Goal: Information Seeking & Learning: Find specific fact

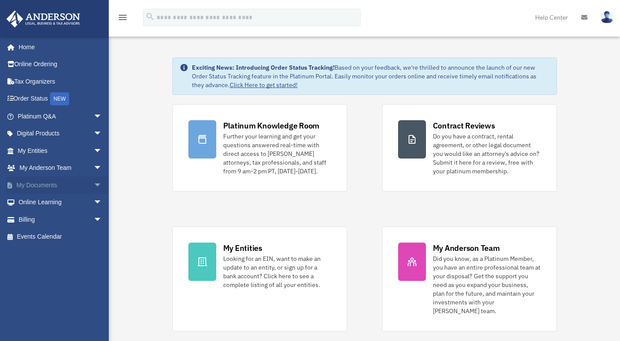
click at [51, 188] on link "My Documents arrow_drop_down" at bounding box center [60, 184] width 109 height 17
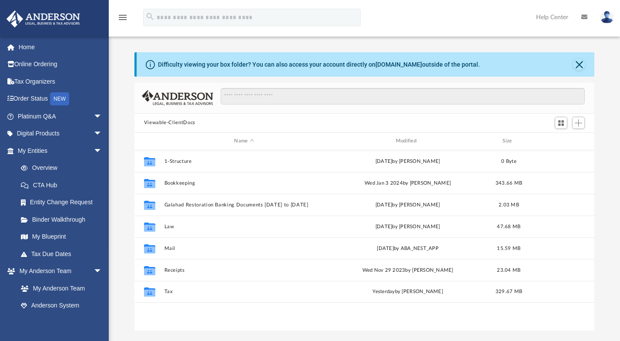
scroll to position [7, 7]
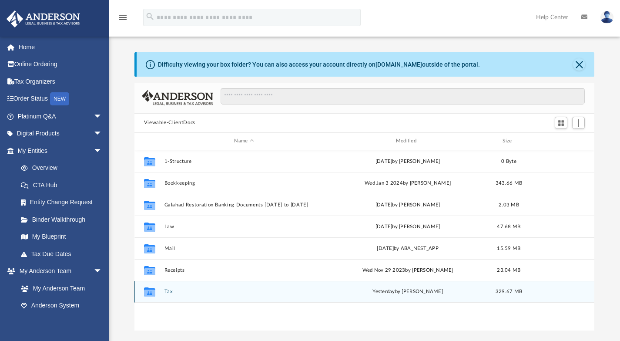
click at [168, 290] on button "Tax" at bounding box center [244, 292] width 160 height 6
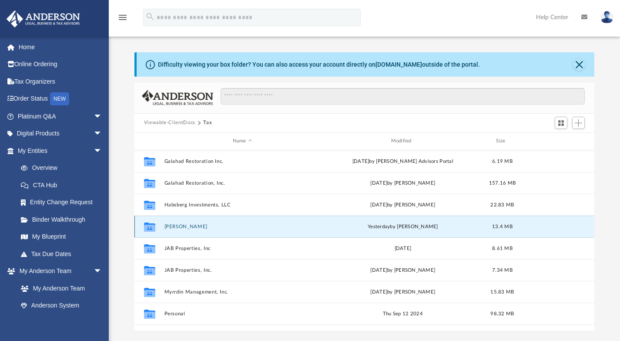
click at [197, 228] on button "Hochstetler, Brent" at bounding box center [242, 226] width 157 height 6
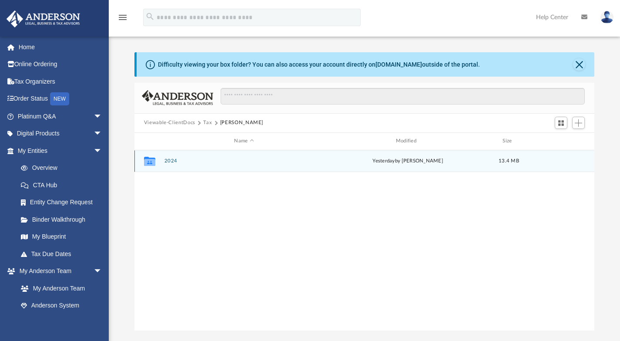
click at [173, 163] on button "2024" at bounding box center [244, 161] width 160 height 6
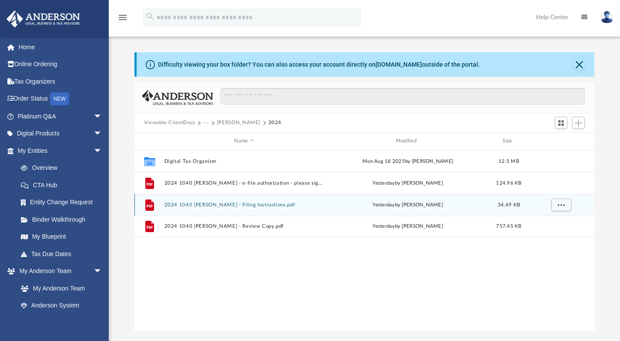
click at [264, 205] on button "2024 1040 Hochstetler, Brent - Filing Instructions.pdf" at bounding box center [244, 205] width 160 height 6
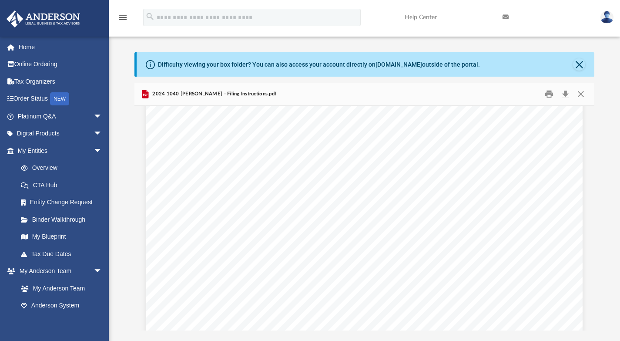
scroll to position [353, 0]
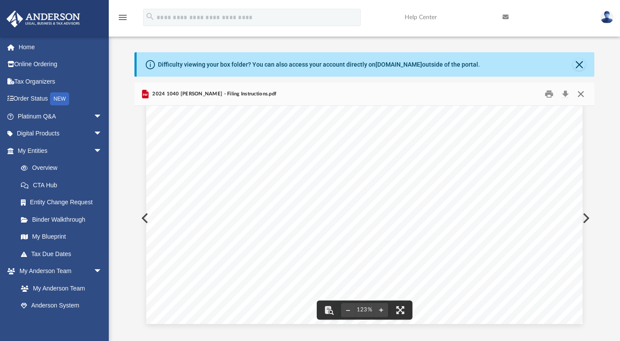
click at [579, 93] on button "Close" at bounding box center [581, 93] width 16 height 13
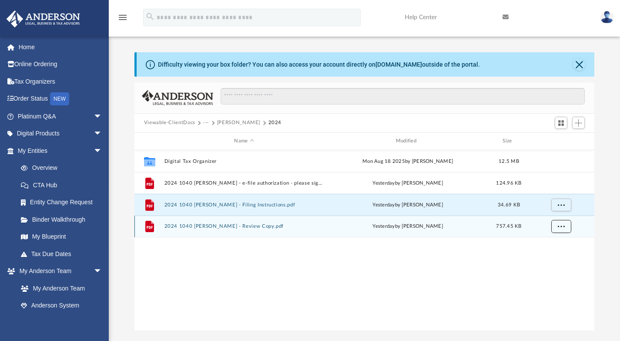
click at [555, 229] on button "More options" at bounding box center [561, 226] width 20 height 13
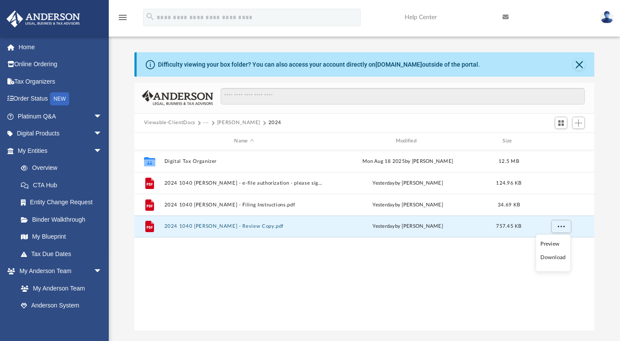
click at [553, 259] on li "Download" at bounding box center [553, 257] width 25 height 9
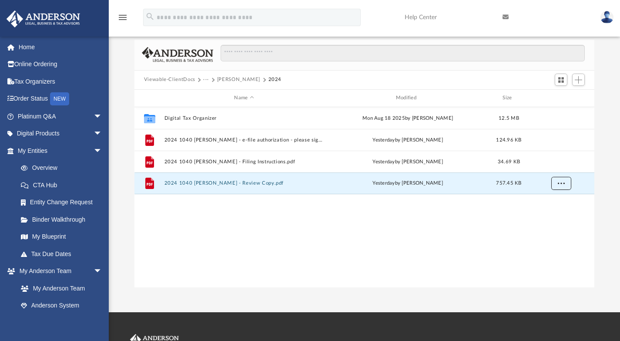
scroll to position [44, 0]
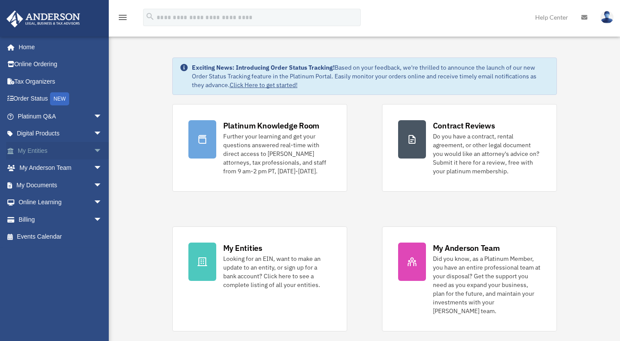
click at [53, 153] on link "My Entities arrow_drop_down" at bounding box center [60, 150] width 109 height 17
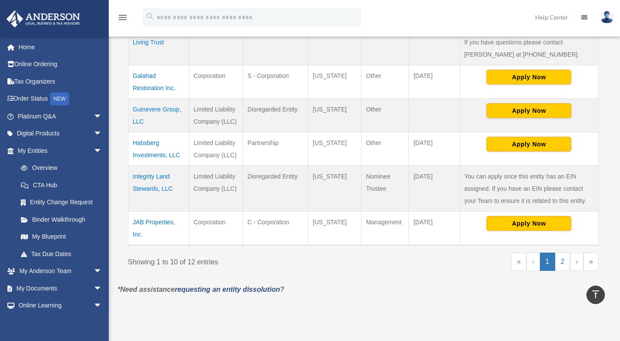
scroll to position [392, 0]
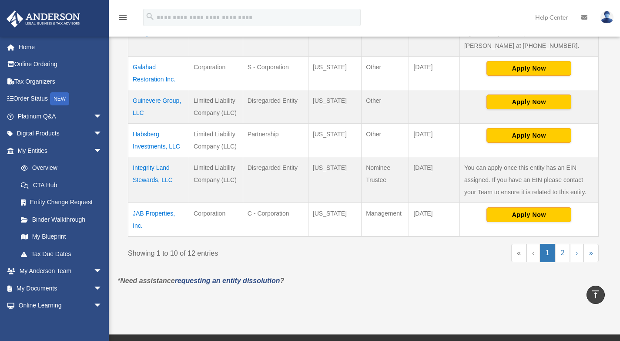
click at [162, 203] on td "JAB Properties, Inc." at bounding box center [158, 220] width 61 height 34
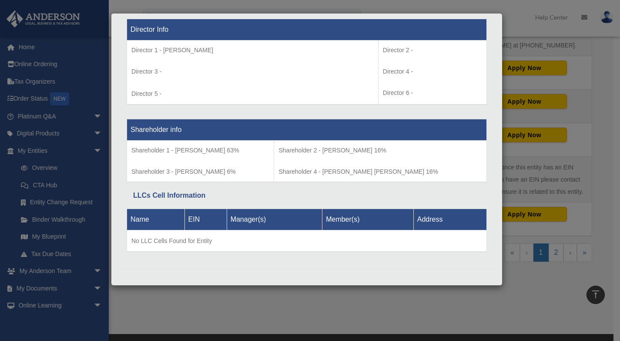
scroll to position [646, 0]
click at [531, 24] on div "Details × Articles Sent Organizational Date" at bounding box center [310, 170] width 620 height 341
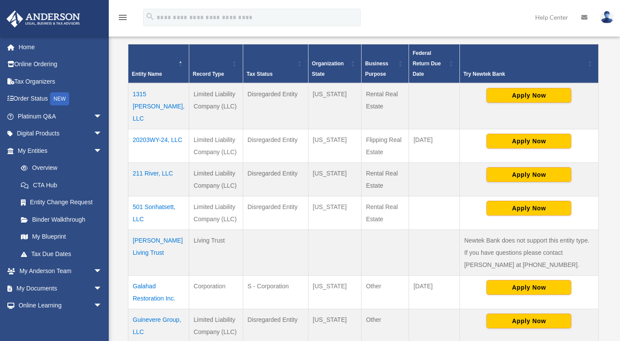
scroll to position [174, 0]
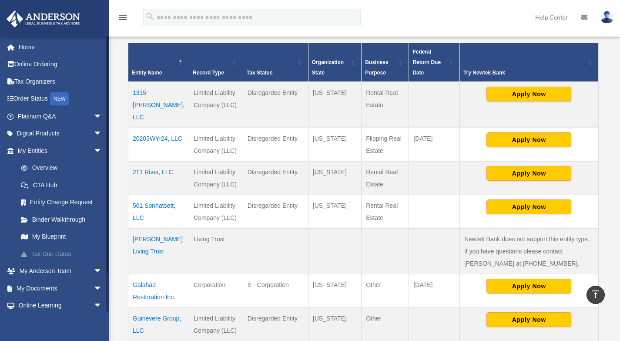
click at [42, 252] on link "Tax Due Dates" at bounding box center [63, 253] width 103 height 17
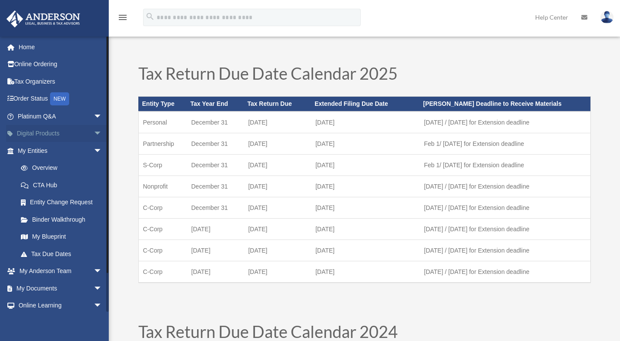
click at [94, 132] on span "arrow_drop_down" at bounding box center [102, 134] width 17 height 18
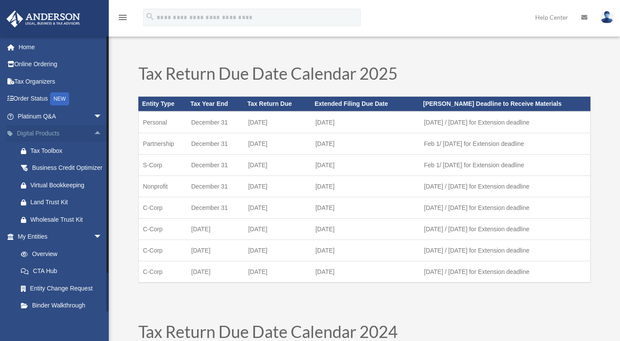
click at [94, 131] on span "arrow_drop_up" at bounding box center [102, 134] width 17 height 18
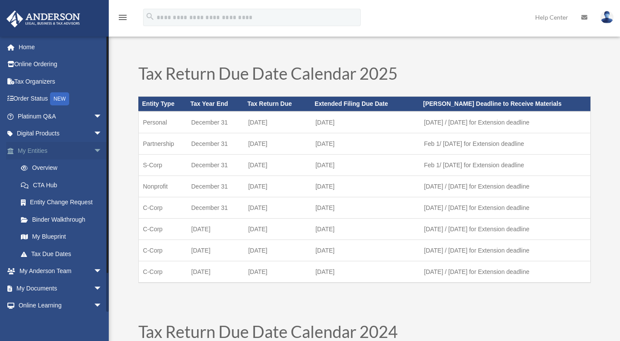
click at [94, 151] on span "arrow_drop_down" at bounding box center [102, 151] width 17 height 18
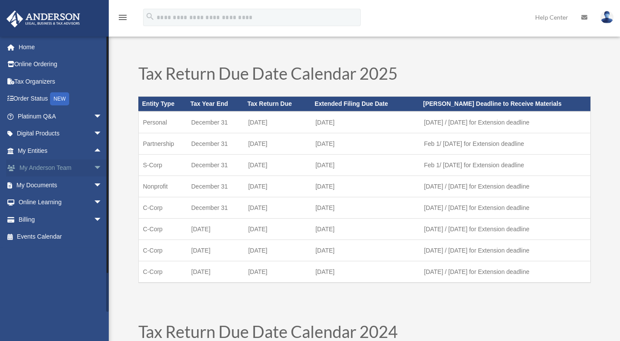
click at [94, 168] on span "arrow_drop_down" at bounding box center [102, 168] width 17 height 18
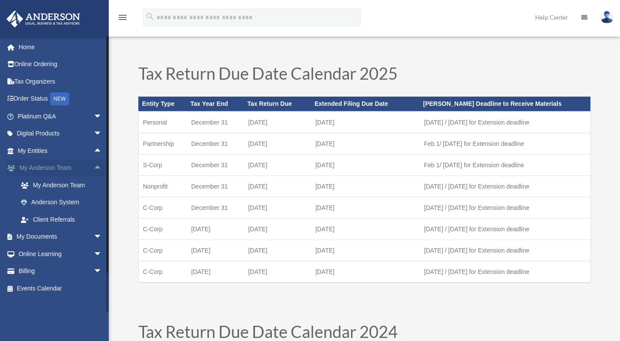
click at [94, 168] on span "arrow_drop_up" at bounding box center [102, 168] width 17 height 18
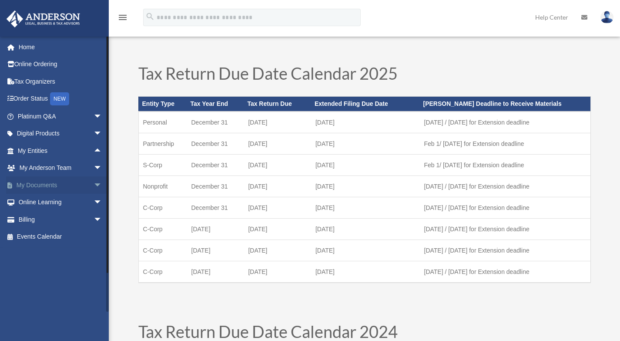
click at [94, 184] on span "arrow_drop_down" at bounding box center [102, 185] width 17 height 18
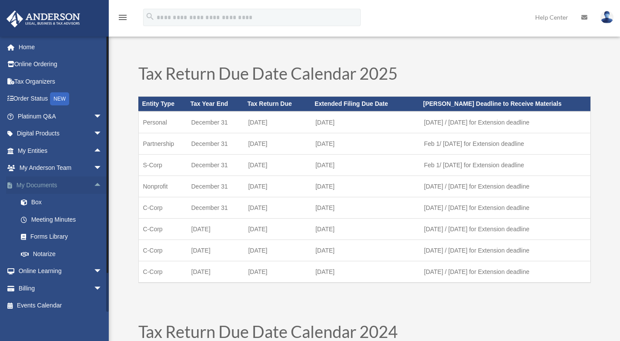
click at [94, 182] on span "arrow_drop_up" at bounding box center [102, 185] width 17 height 18
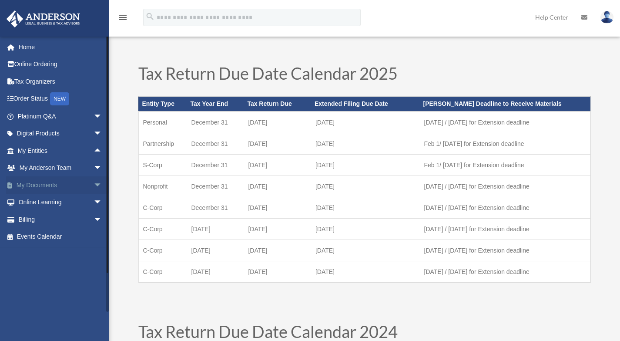
click at [94, 184] on span "arrow_drop_down" at bounding box center [102, 185] width 17 height 18
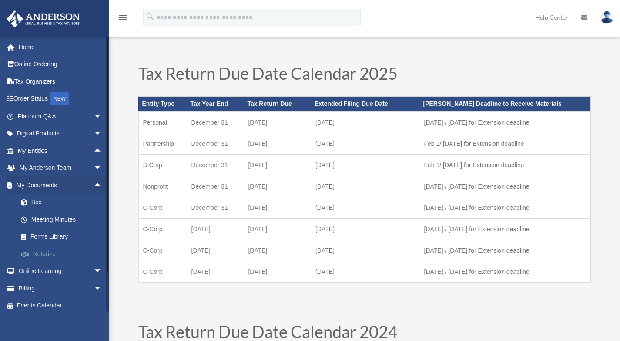
click at [64, 254] on link "Notarize" at bounding box center [63, 253] width 103 height 17
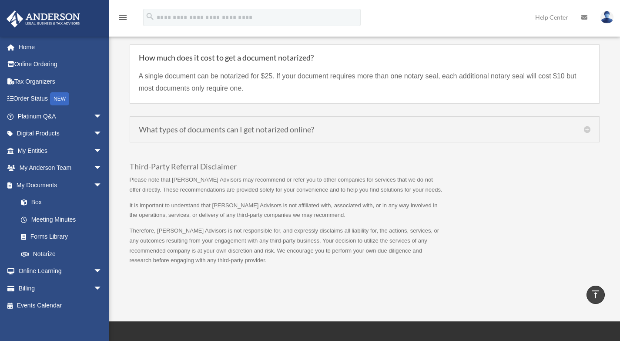
scroll to position [916, 0]
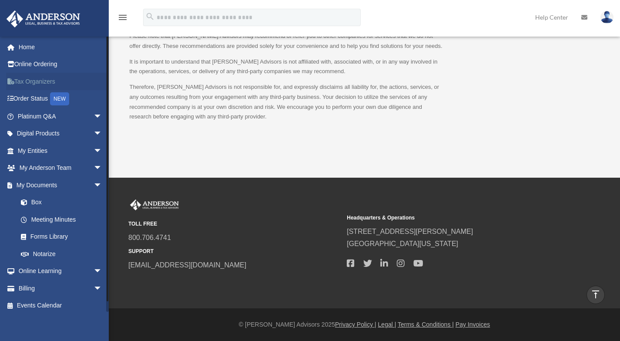
click at [53, 84] on link "Tax Organizers" at bounding box center [60, 81] width 109 height 17
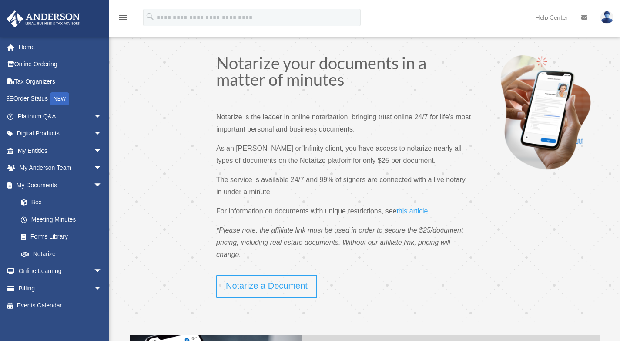
scroll to position [916, 0]
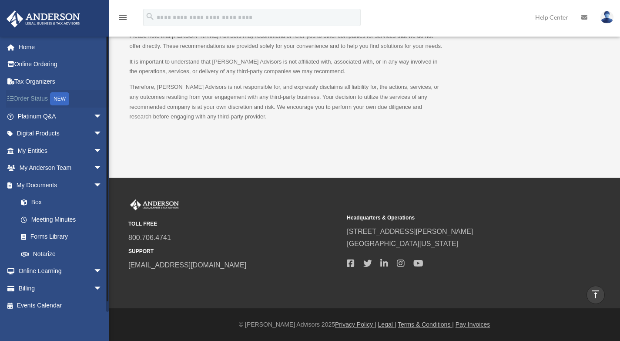
click at [38, 101] on link "Order Status NEW" at bounding box center [60, 99] width 109 height 18
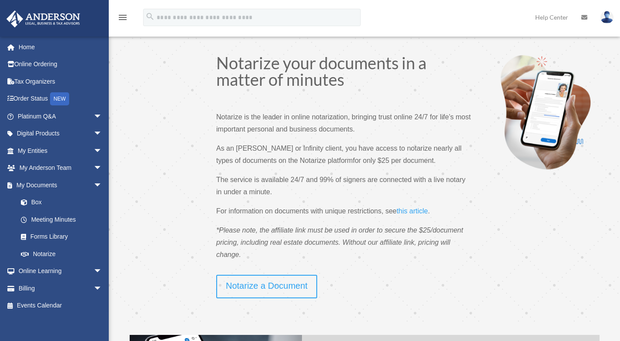
scroll to position [916, 0]
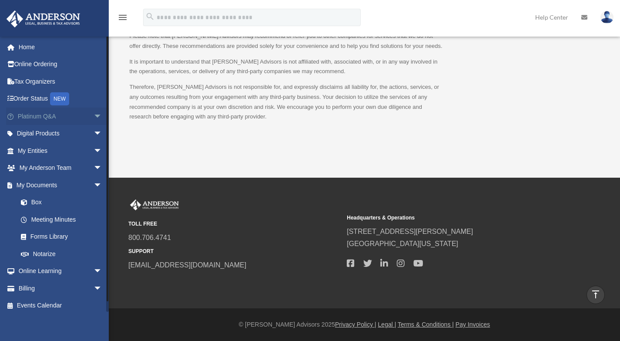
click at [94, 115] on span "arrow_drop_down" at bounding box center [102, 117] width 17 height 18
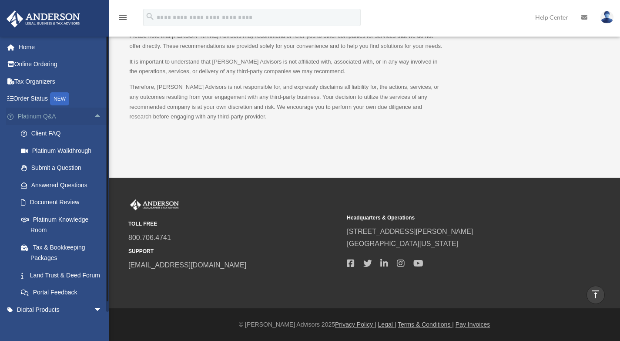
click at [94, 115] on span "arrow_drop_up" at bounding box center [102, 117] width 17 height 18
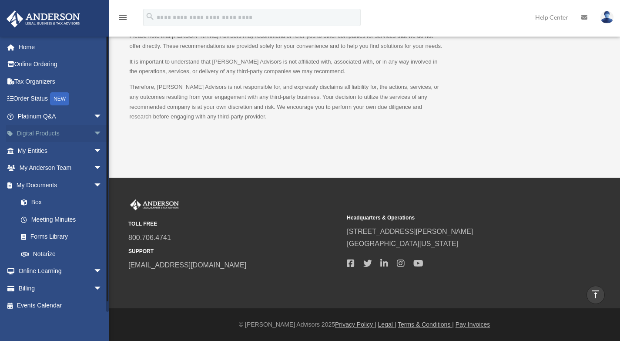
click at [94, 134] on span "arrow_drop_down" at bounding box center [102, 134] width 17 height 18
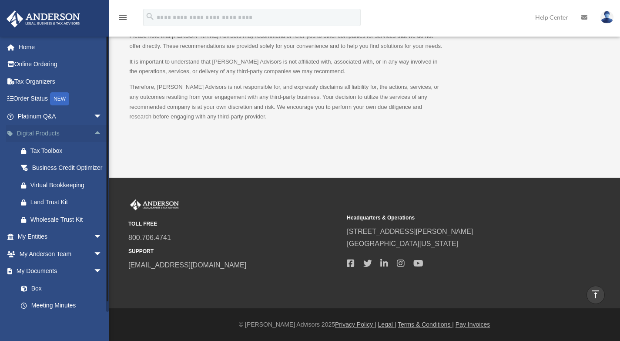
click at [94, 134] on span "arrow_drop_up" at bounding box center [102, 134] width 17 height 18
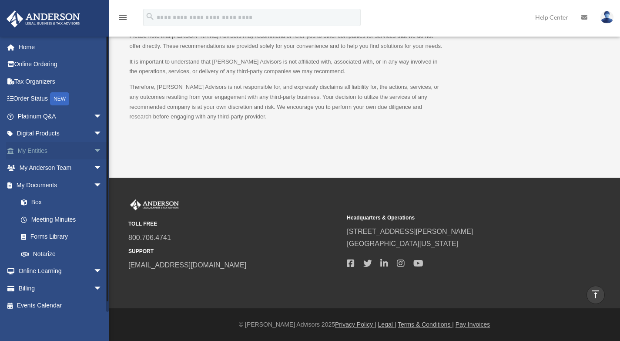
click at [94, 148] on span "arrow_drop_down" at bounding box center [102, 151] width 17 height 18
click at [94, 148] on span "arrow_drop_up" at bounding box center [102, 151] width 17 height 18
click at [94, 184] on span "arrow_drop_down" at bounding box center [102, 185] width 17 height 18
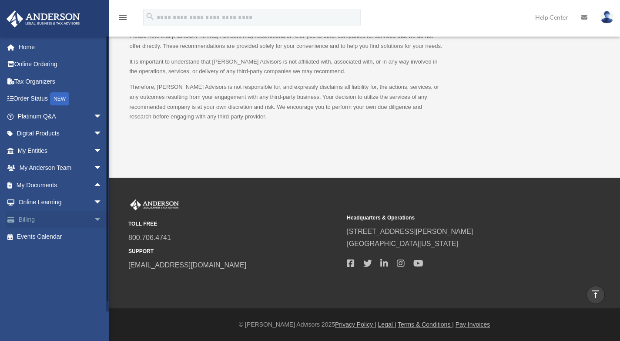
click at [94, 219] on span "arrow_drop_down" at bounding box center [102, 220] width 17 height 18
click at [68, 241] on link "$ Open Invoices" at bounding box center [63, 237] width 103 height 18
click at [47, 235] on link "$ Open Invoices" at bounding box center [63, 237] width 103 height 18
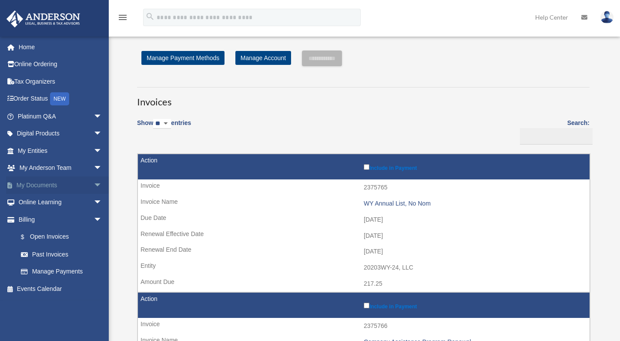
click at [94, 187] on span "arrow_drop_down" at bounding box center [102, 185] width 17 height 18
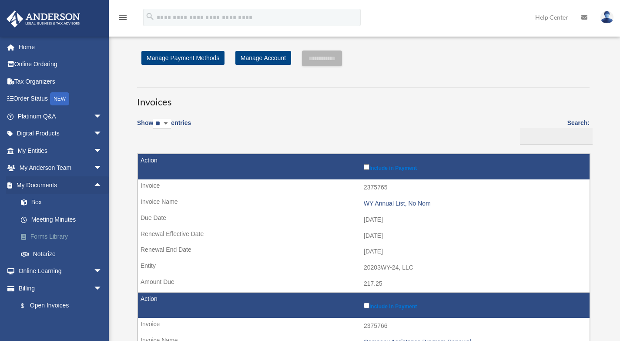
click at [75, 235] on link "Forms Library" at bounding box center [63, 236] width 103 height 17
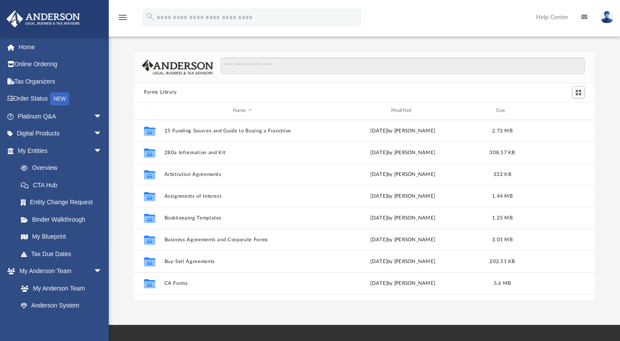
scroll to position [192, 454]
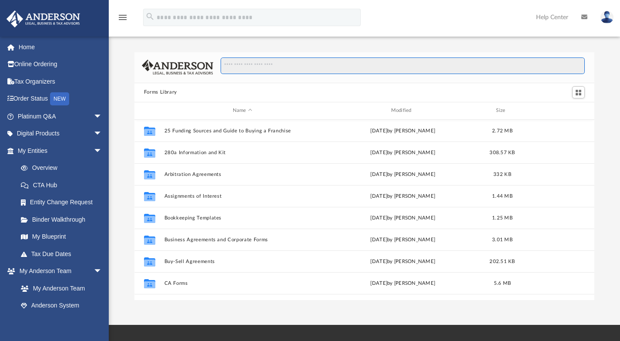
click at [268, 70] on input "Search files and folders" at bounding box center [403, 65] width 364 height 17
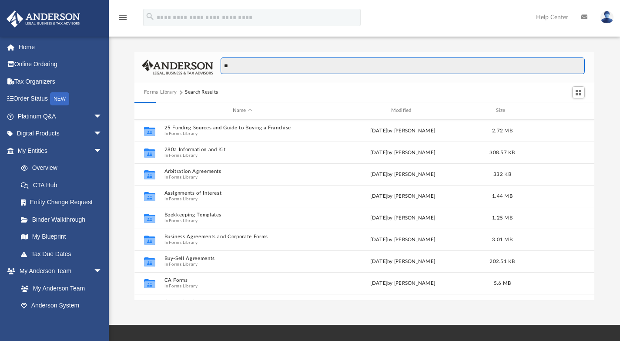
type input "*"
type input "**********"
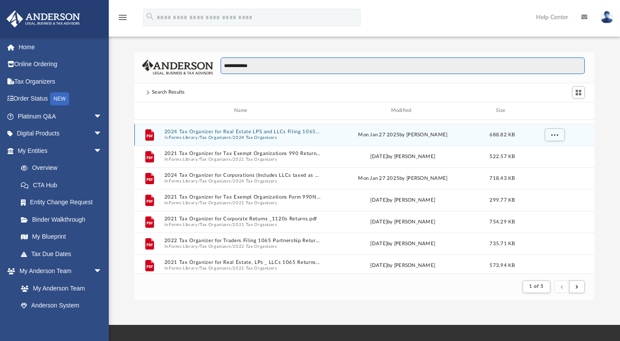
scroll to position [131, 0]
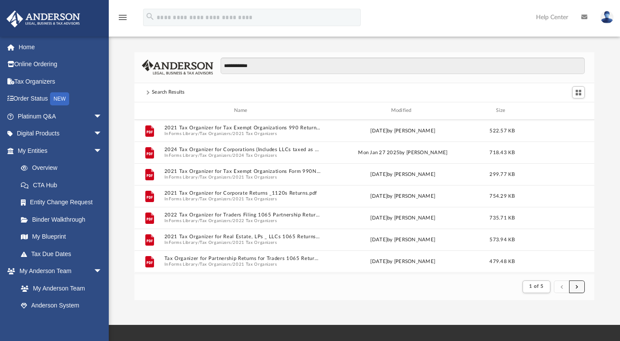
click at [580, 284] on button "submit" at bounding box center [577, 286] width 16 height 13
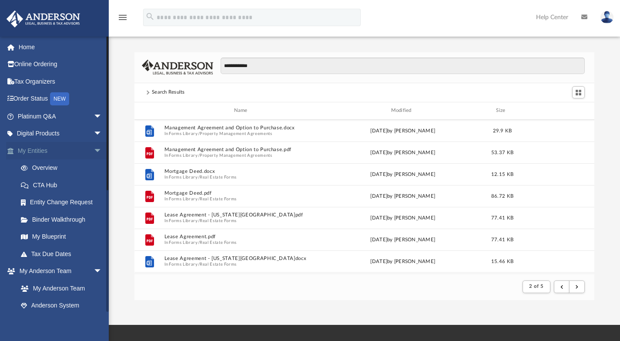
click at [49, 149] on link "My Entities arrow_drop_down" at bounding box center [60, 150] width 109 height 17
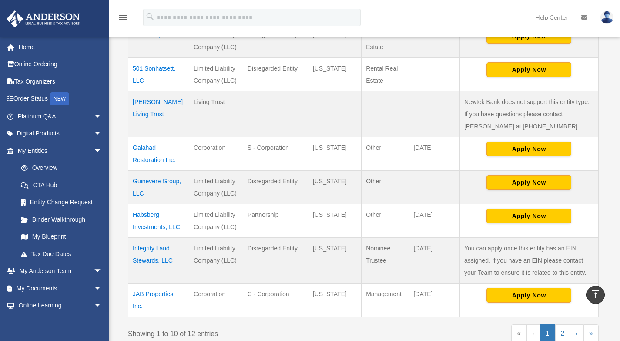
scroll to position [348, 0]
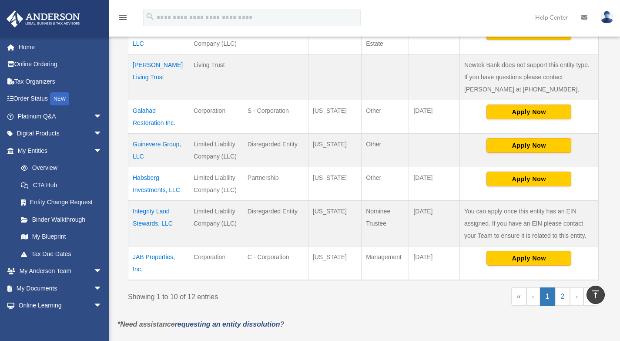
click at [158, 247] on td "JAB Properties, Inc." at bounding box center [158, 263] width 61 height 34
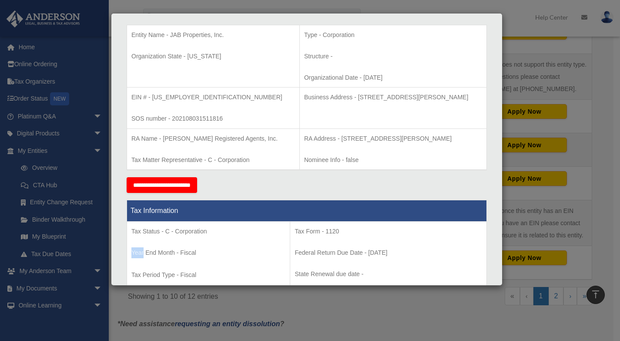
scroll to position [31, 0]
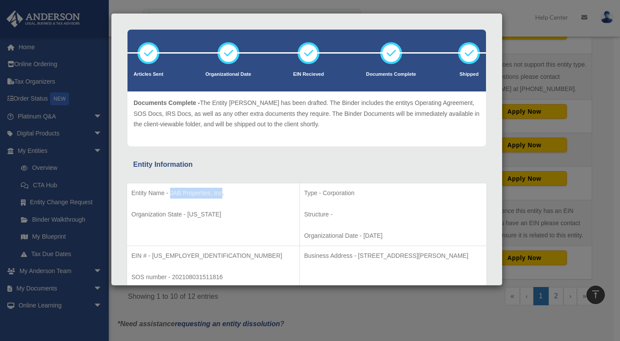
drag, startPoint x: 170, startPoint y: 192, endPoint x: 222, endPoint y: 196, distance: 51.9
click at [222, 196] on p "Entity Name - JAB Properties, Inc." at bounding box center [213, 193] width 164 height 11
copy p "JAB Properties, Inc."
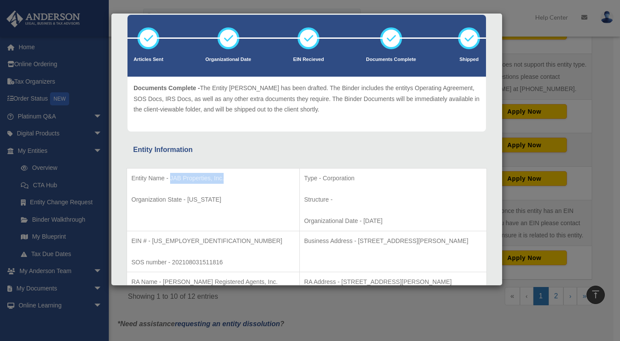
scroll to position [75, 0]
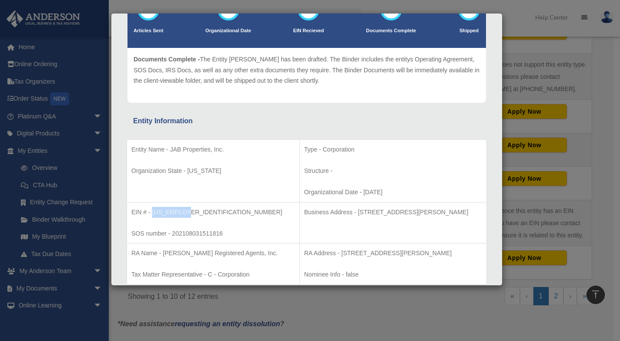
drag, startPoint x: 154, startPoint y: 212, endPoint x: 186, endPoint y: 213, distance: 32.7
click at [186, 213] on p "EIN # - [US_EMPLOYER_IDENTIFICATION_NUMBER]" at bounding box center [213, 212] width 164 height 11
copy p "[US_EMPLOYER_IDENTIFICATION_NUMBER]"
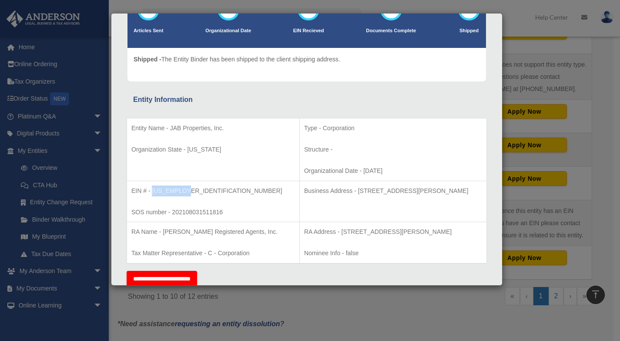
drag, startPoint x: 314, startPoint y: 189, endPoint x: 456, endPoint y: 195, distance: 142.0
click at [456, 195] on p "Business Address - [STREET_ADDRESS][PERSON_NAME]" at bounding box center [393, 190] width 178 height 11
copy p "[STREET_ADDRESS][PERSON_NAME]"
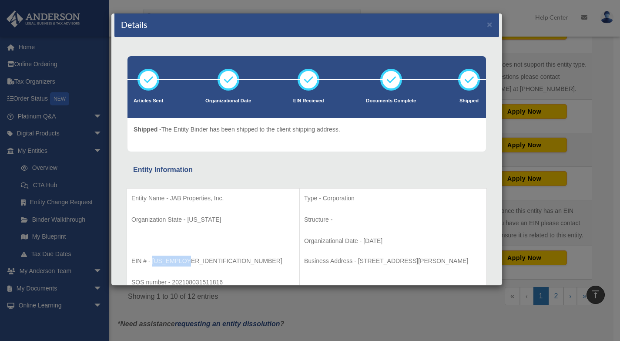
scroll to position [0, 0]
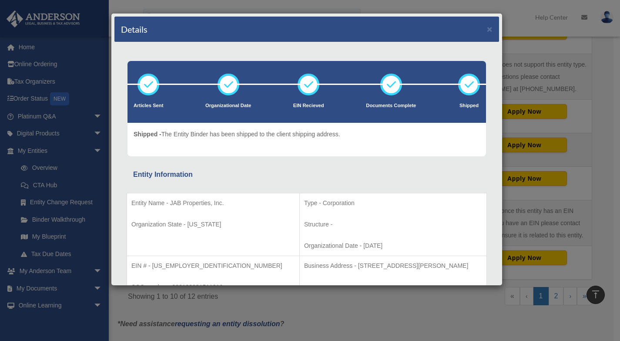
click at [547, 48] on div "Details × Articles Sent Organizational Date" at bounding box center [310, 170] width 620 height 341
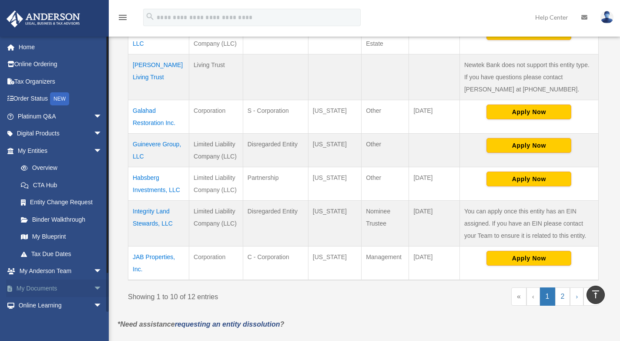
click at [94, 288] on span "arrow_drop_down" at bounding box center [102, 288] width 17 height 18
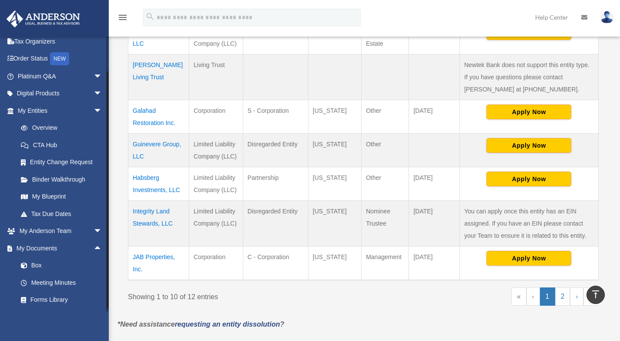
scroll to position [108, 0]
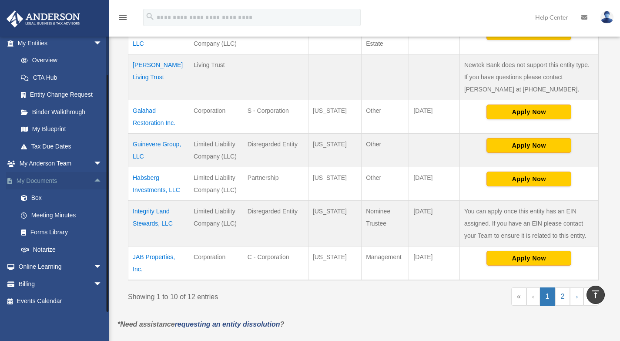
click at [84, 178] on link "My Documents arrow_drop_up" at bounding box center [60, 180] width 109 height 17
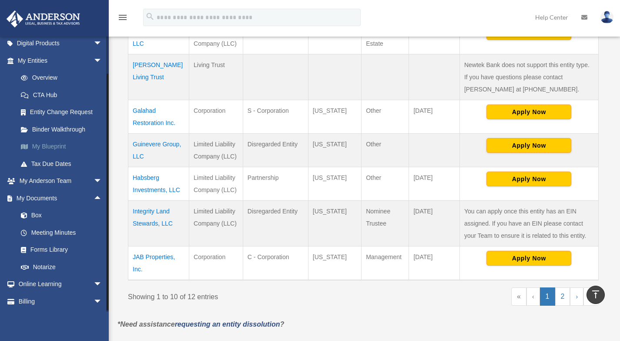
scroll to position [0, 0]
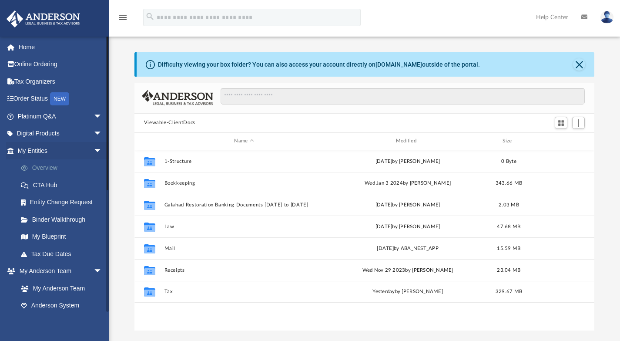
scroll to position [192, 454]
click at [94, 151] on span "arrow_drop_down" at bounding box center [102, 151] width 17 height 18
click at [94, 168] on span "arrow_drop_down" at bounding box center [102, 168] width 17 height 18
click at [94, 185] on span "arrow_drop_down" at bounding box center [102, 185] width 17 height 18
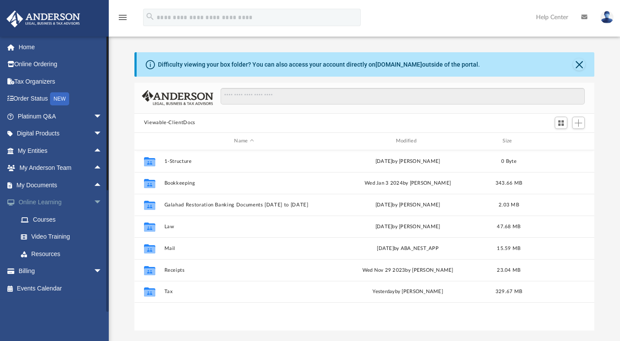
click at [94, 200] on span "arrow_drop_down" at bounding box center [102, 203] width 17 height 18
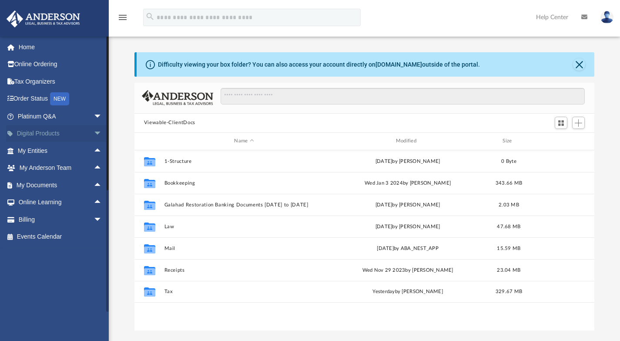
click at [94, 129] on span "arrow_drop_down" at bounding box center [102, 134] width 17 height 18
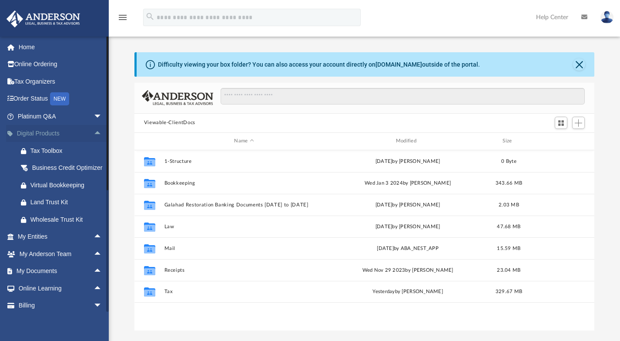
click at [94, 129] on span "arrow_drop_up" at bounding box center [102, 134] width 17 height 18
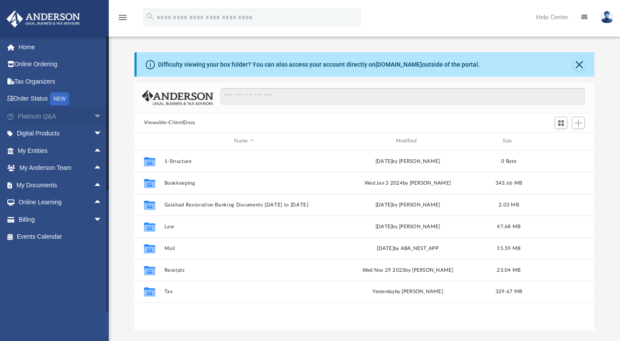
click at [94, 116] on span "arrow_drop_down" at bounding box center [102, 117] width 17 height 18
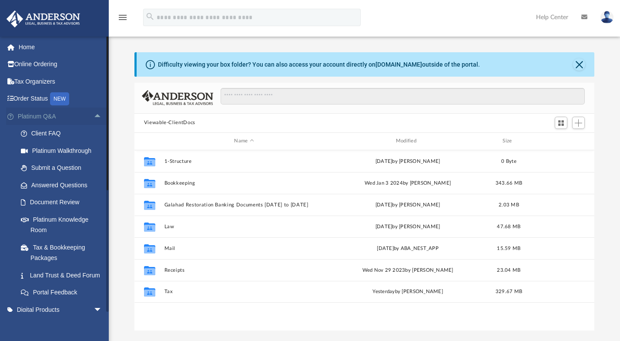
click at [94, 116] on span "arrow_drop_up" at bounding box center [102, 117] width 17 height 18
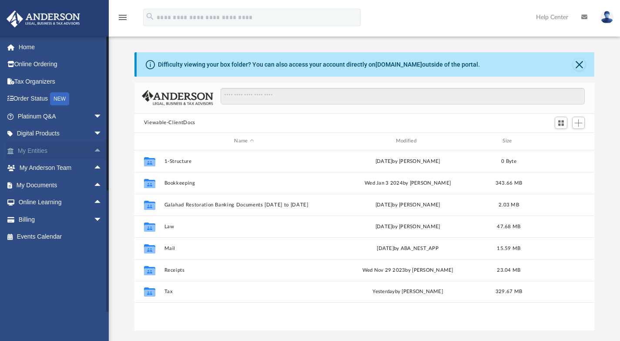
click at [94, 151] on span "arrow_drop_up" at bounding box center [102, 151] width 17 height 18
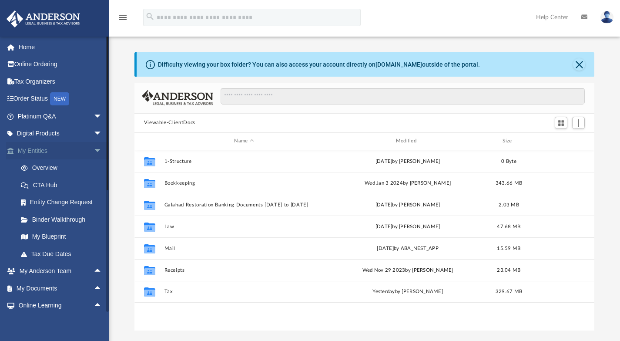
click at [94, 151] on span "arrow_drop_down" at bounding box center [102, 151] width 17 height 18
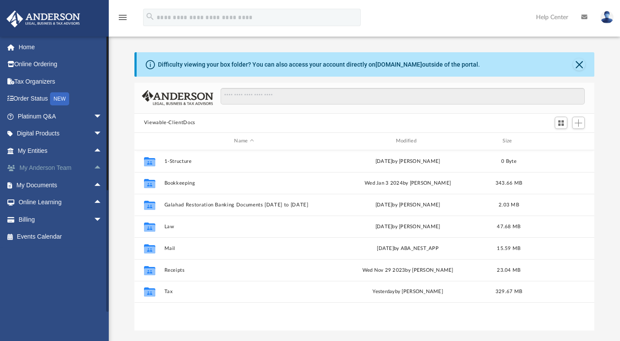
click at [94, 167] on span "arrow_drop_up" at bounding box center [102, 168] width 17 height 18
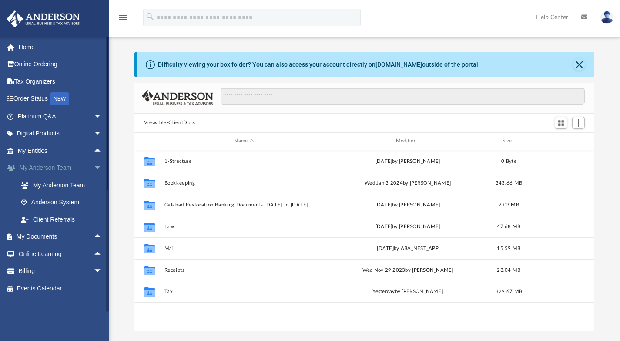
click at [94, 167] on span "arrow_drop_down" at bounding box center [102, 168] width 17 height 18
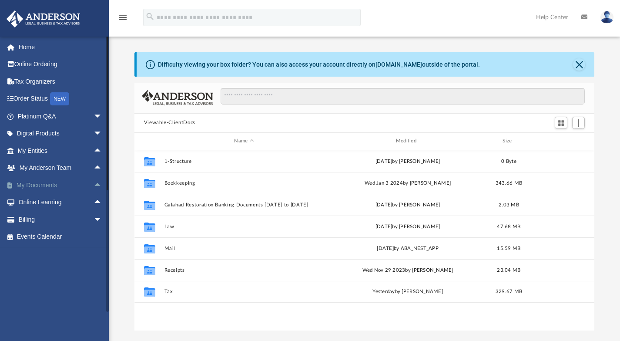
click at [94, 185] on span "arrow_drop_up" at bounding box center [102, 185] width 17 height 18
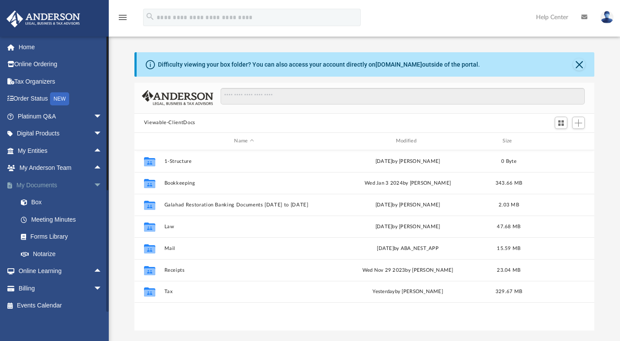
click at [94, 183] on span "arrow_drop_down" at bounding box center [102, 185] width 17 height 18
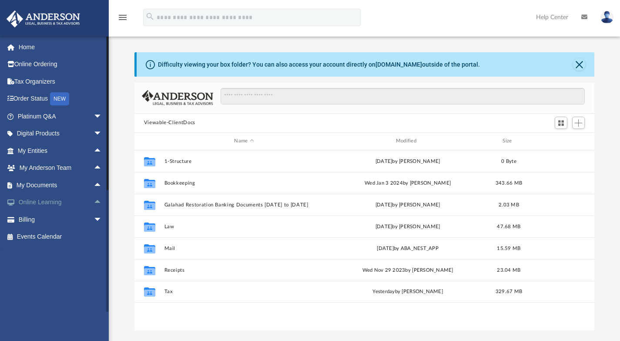
click at [94, 199] on span "arrow_drop_up" at bounding box center [102, 203] width 17 height 18
click at [94, 199] on span "arrow_drop_down" at bounding box center [102, 203] width 17 height 18
click at [94, 111] on span "arrow_drop_down" at bounding box center [102, 117] width 17 height 18
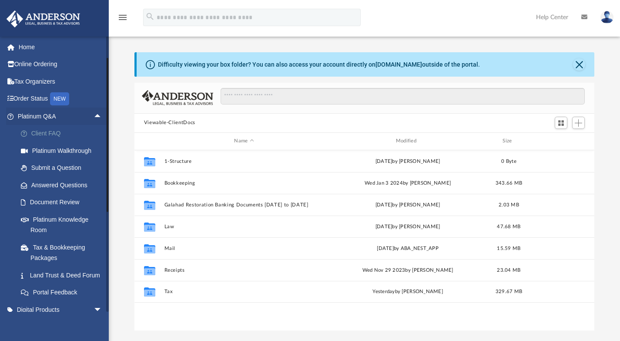
scroll to position [44, 0]
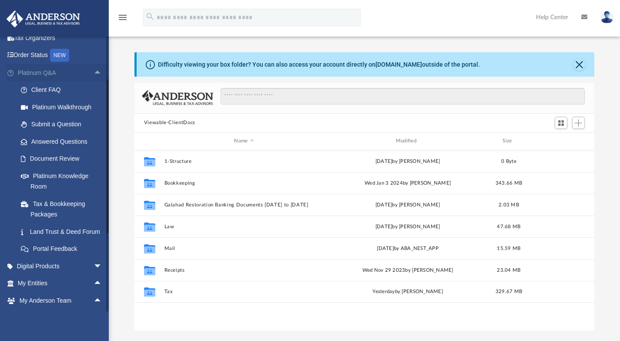
click at [94, 72] on span "arrow_drop_up" at bounding box center [102, 73] width 17 height 18
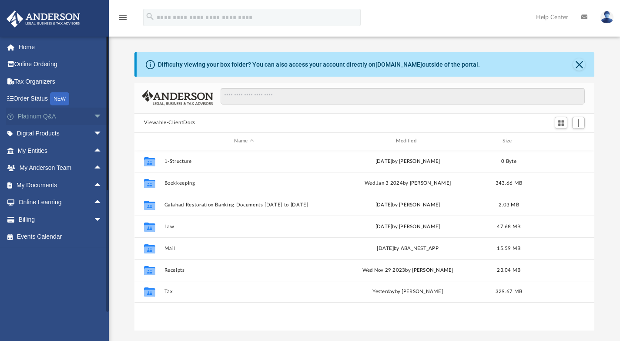
scroll to position [0, 0]
click at [94, 131] on span "arrow_drop_down" at bounding box center [102, 134] width 17 height 18
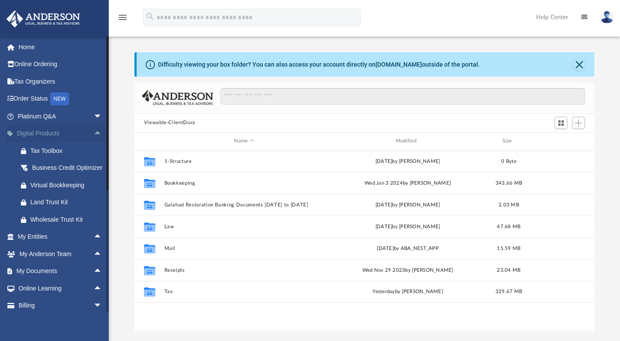
click at [94, 131] on span "arrow_drop_up" at bounding box center [102, 134] width 17 height 18
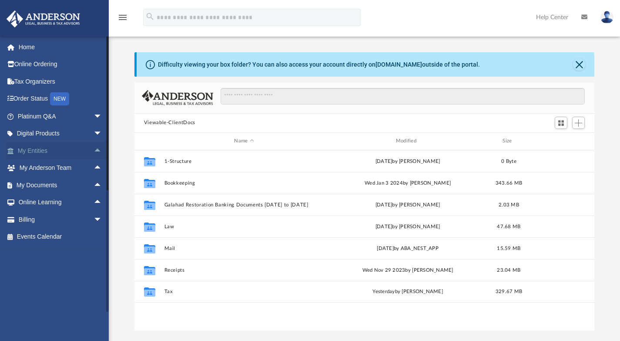
click at [94, 150] on span "arrow_drop_up" at bounding box center [102, 151] width 17 height 18
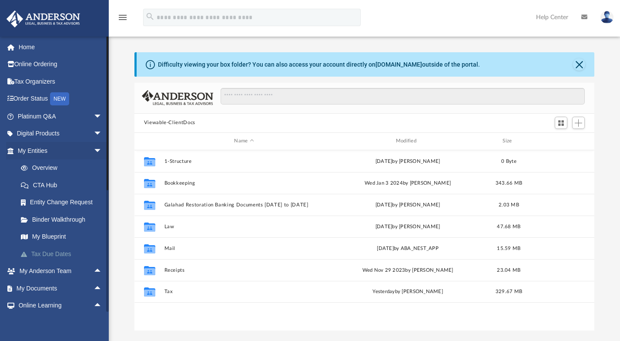
click at [75, 252] on link "Tax Due Dates" at bounding box center [63, 253] width 103 height 17
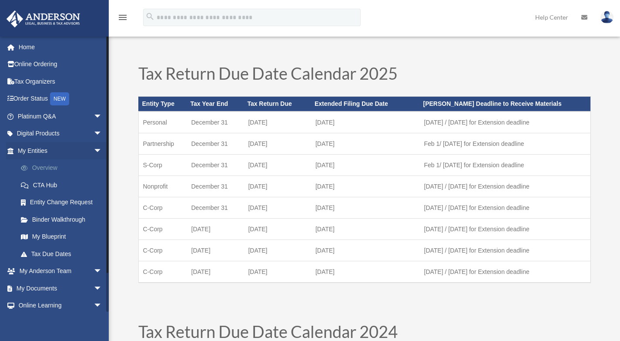
click at [62, 165] on link "Overview" at bounding box center [63, 167] width 103 height 17
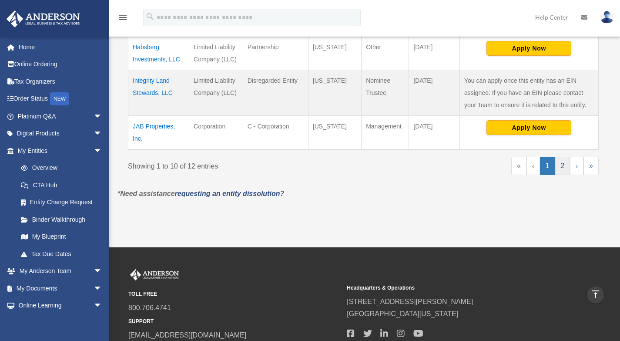
click at [565, 157] on link "2" at bounding box center [562, 166] width 15 height 18
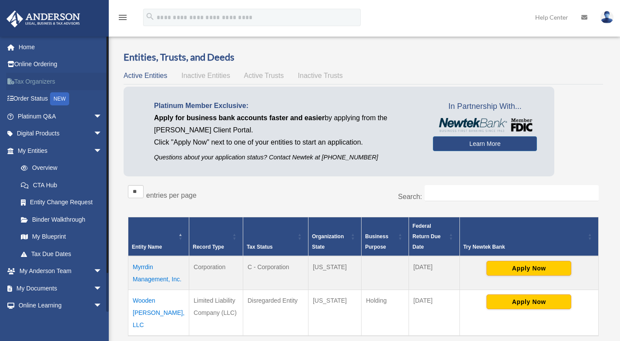
click at [42, 83] on link "Tax Organizers" at bounding box center [60, 81] width 109 height 17
